Goal: Task Accomplishment & Management: Manage account settings

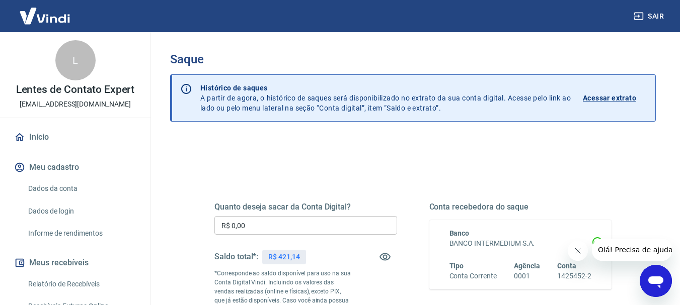
click at [270, 230] on input "R$ 0,00" at bounding box center [305, 225] width 183 height 19
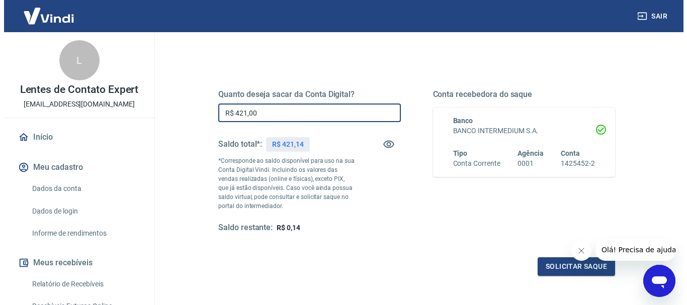
scroll to position [201, 0]
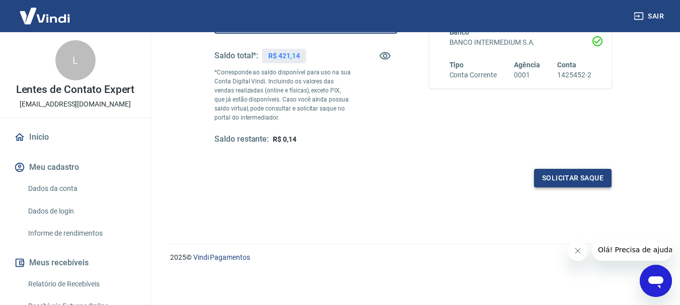
type input "R$ 421,00"
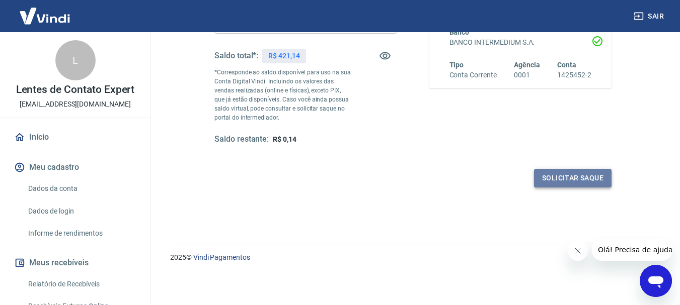
click at [558, 178] on button "Solicitar saque" at bounding box center [573, 178] width 78 height 19
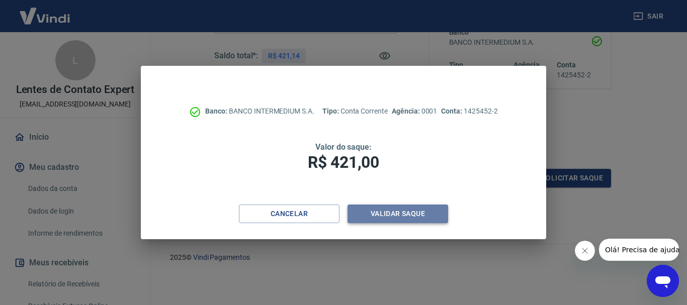
click at [382, 213] on button "Validar saque" at bounding box center [398, 214] width 101 height 19
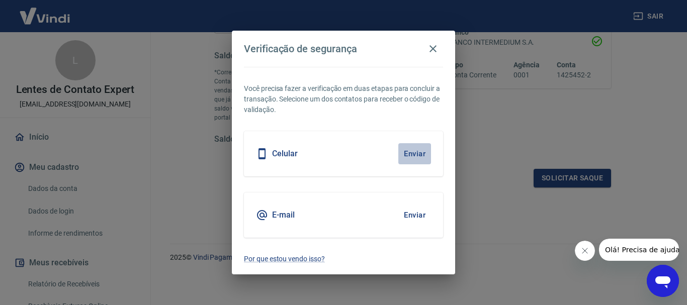
click at [411, 157] on button "Enviar" at bounding box center [415, 153] width 33 height 21
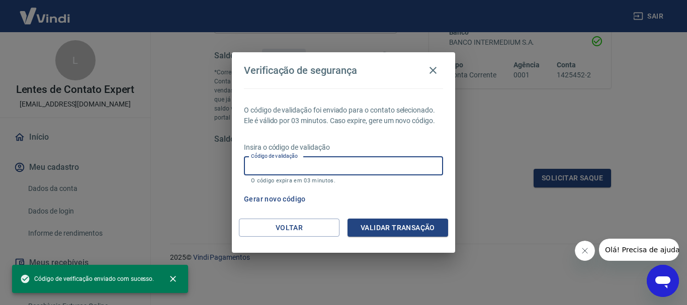
click at [360, 168] on input "Código de validação" at bounding box center [343, 166] width 199 height 19
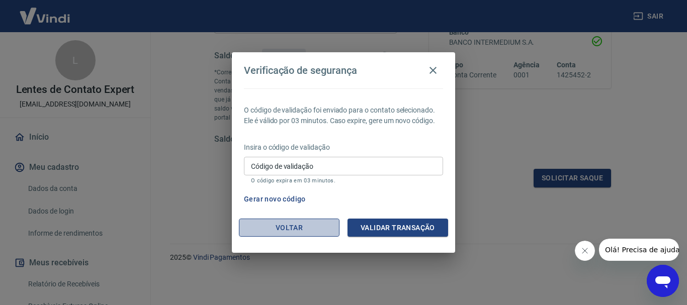
click at [282, 229] on button "Voltar" at bounding box center [289, 228] width 101 height 19
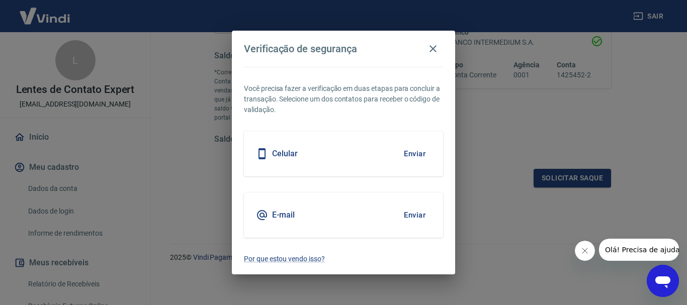
click at [409, 219] on button "Enviar" at bounding box center [415, 215] width 33 height 21
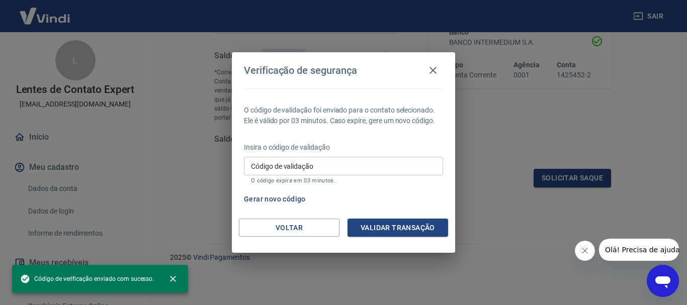
click at [333, 171] on input "Código de validação" at bounding box center [343, 166] width 199 height 19
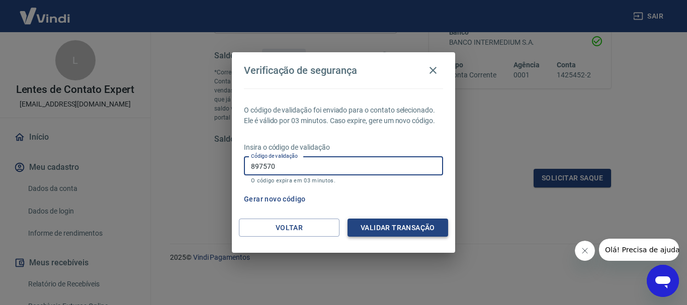
type input "897570"
click at [404, 224] on button "Validar transação" at bounding box center [398, 228] width 101 height 19
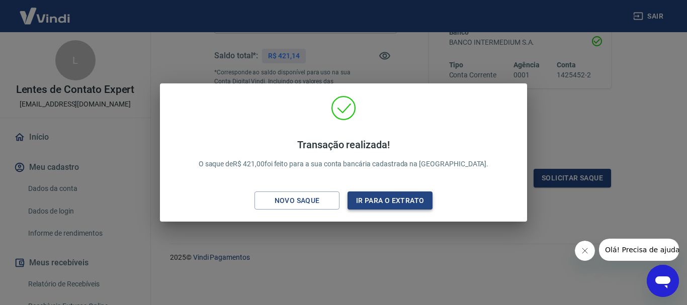
click at [372, 200] on button "Ir para o extrato" at bounding box center [390, 201] width 85 height 19
